Goal: Communication & Community: Answer question/provide support

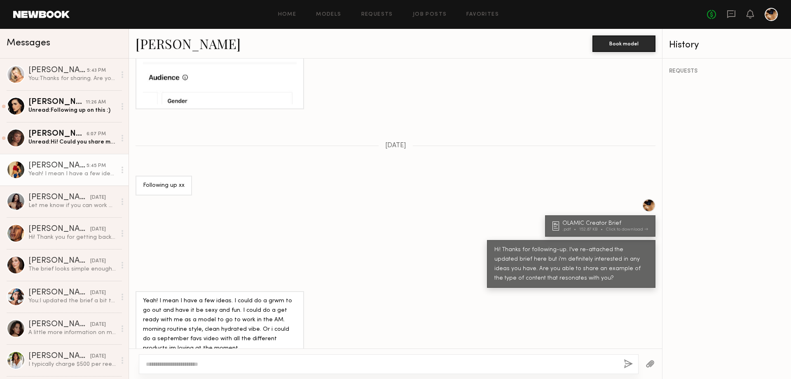
scroll to position [1291, 0]
click at [79, 141] on div "Unread: Hi! Could you share more details on what the full buyout includes? My t…" at bounding box center [72, 142] width 88 height 8
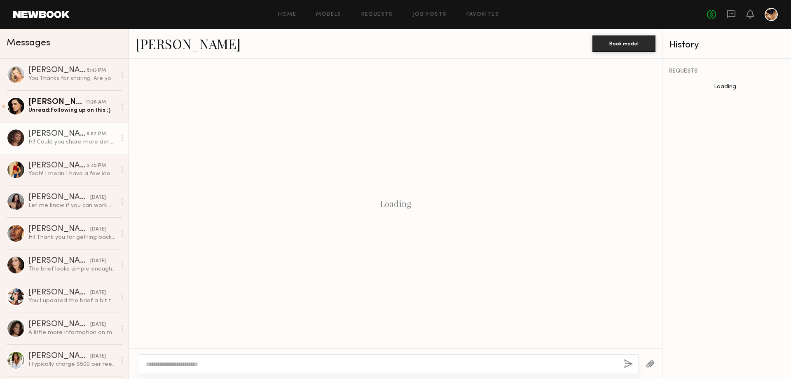
scroll to position [325, 0]
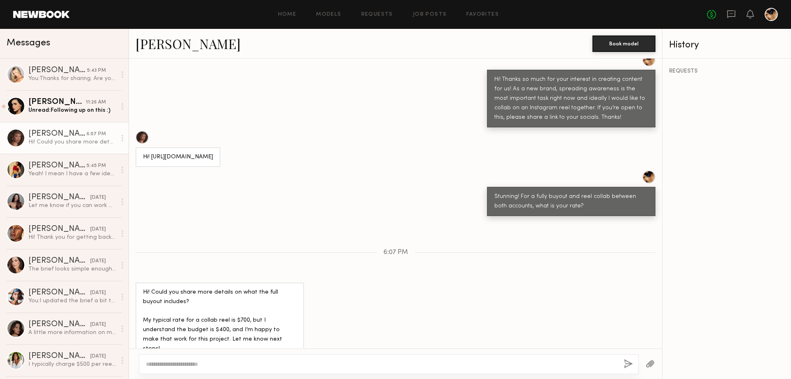
click at [199, 358] on div at bounding box center [389, 364] width 500 height 20
click at [208, 365] on textarea at bounding box center [381, 364] width 471 height 8
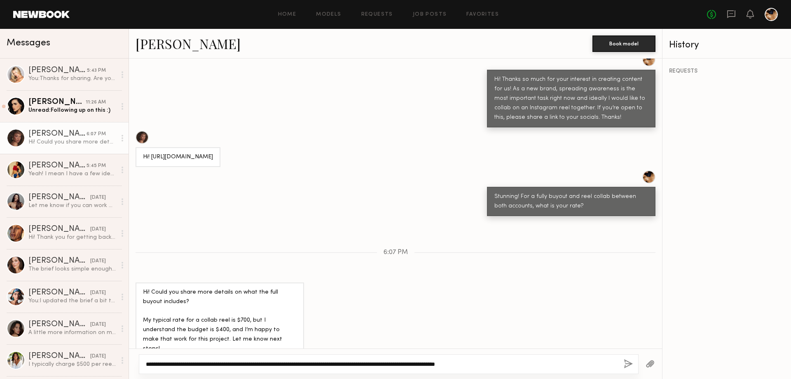
type textarea "**********"
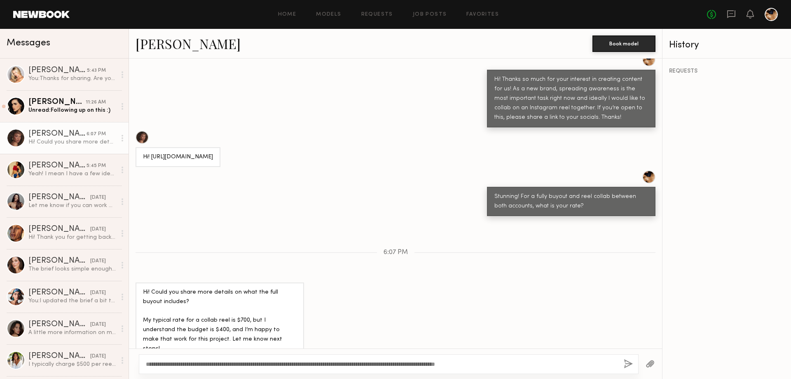
click at [626, 362] on button "button" at bounding box center [628, 364] width 9 height 10
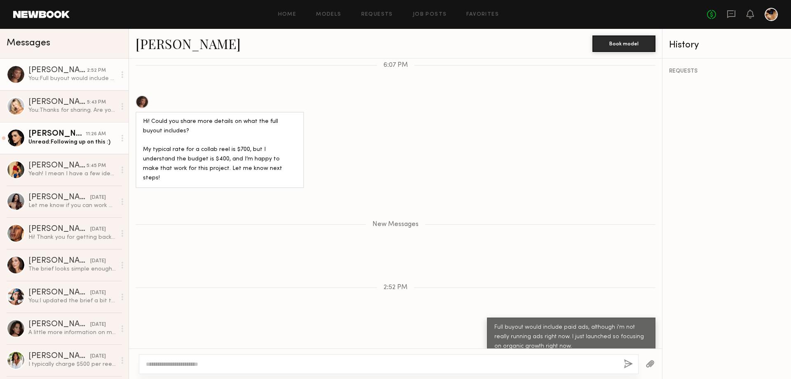
click at [51, 145] on div "Unread: Following up on this :)" at bounding box center [72, 142] width 88 height 8
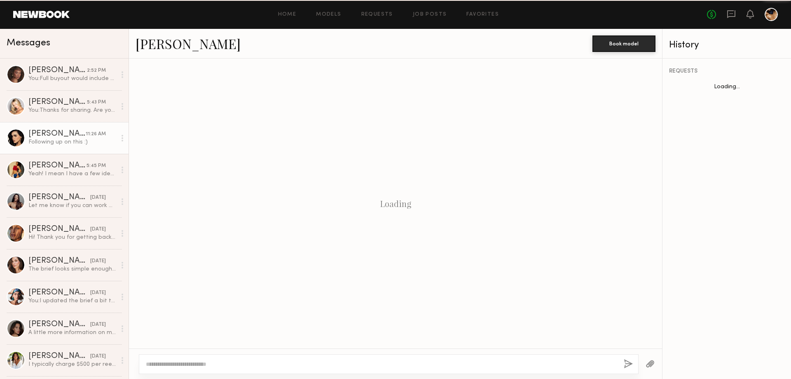
scroll to position [350, 0]
